Goal: Transaction & Acquisition: Purchase product/service

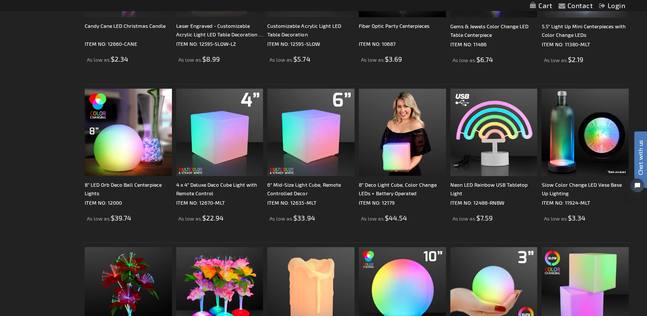
scroll to position [342, 0]
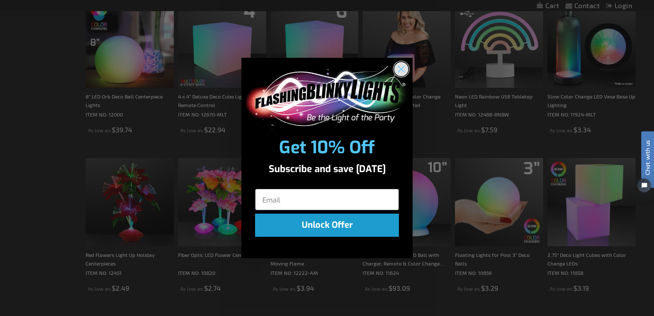
click at [402, 71] on circle "Close dialog" at bounding box center [401, 69] width 14 height 14
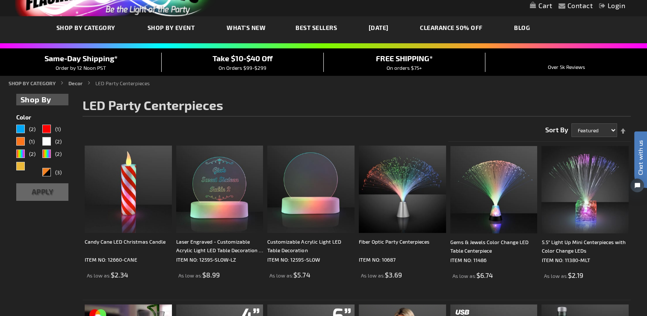
scroll to position [0, 0]
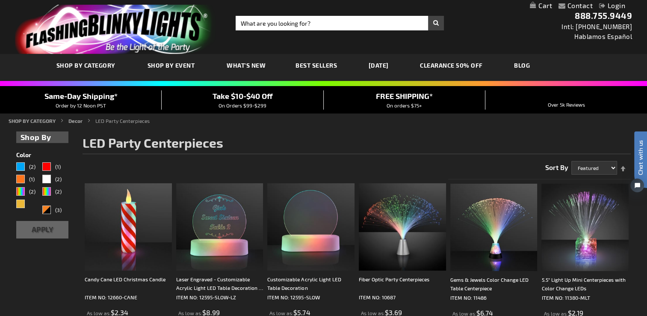
click at [313, 67] on span "Best Sellers" at bounding box center [317, 65] width 42 height 7
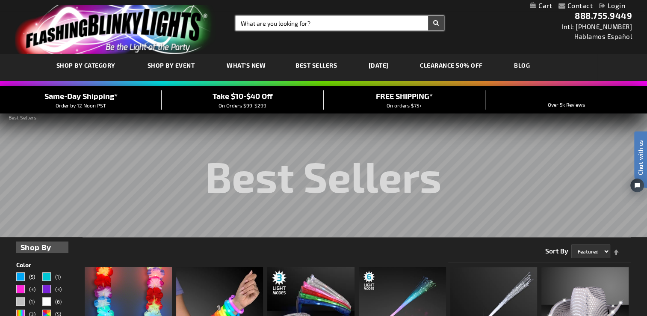
click at [327, 22] on input "Search" at bounding box center [340, 23] width 208 height 15
type input "lava"
click at [439, 21] on button "Search" at bounding box center [436, 23] width 16 height 15
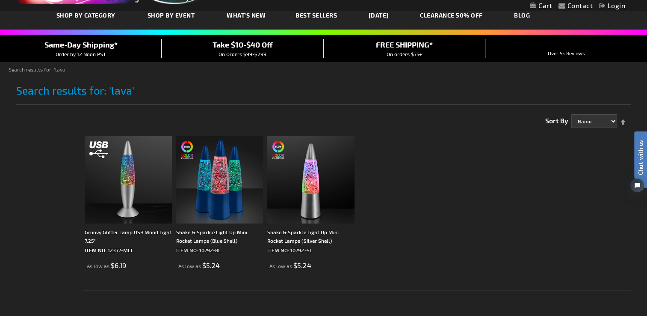
scroll to position [43, 0]
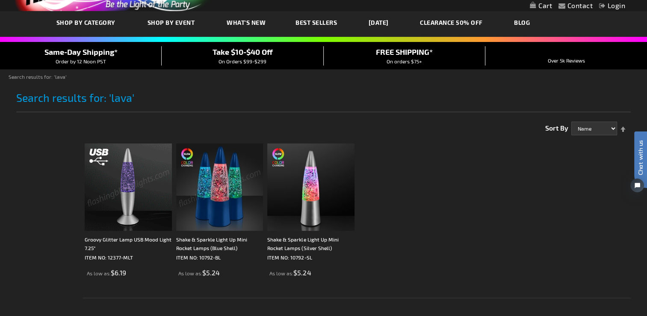
click at [122, 183] on img at bounding box center [128, 186] width 87 height 87
